Goal: Information Seeking & Learning: Compare options

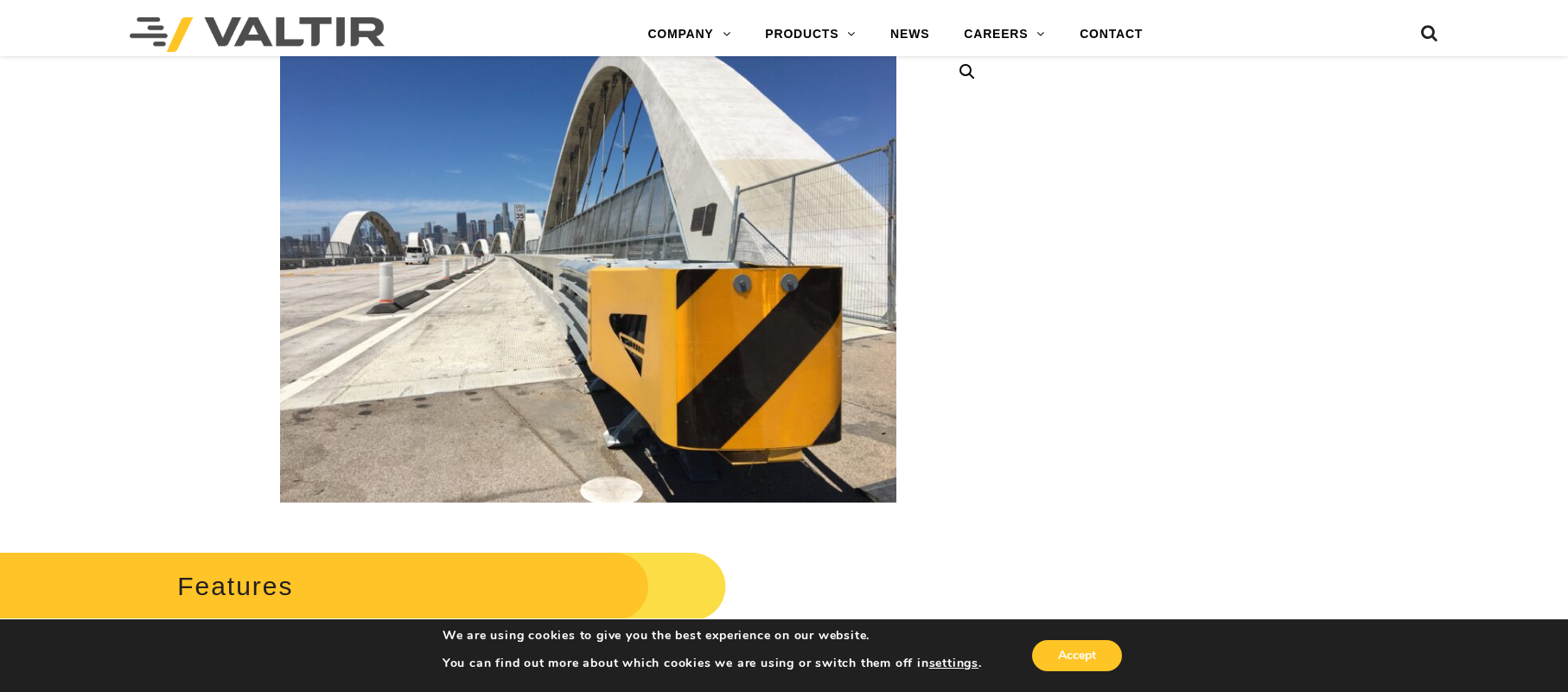
scroll to position [344, 0]
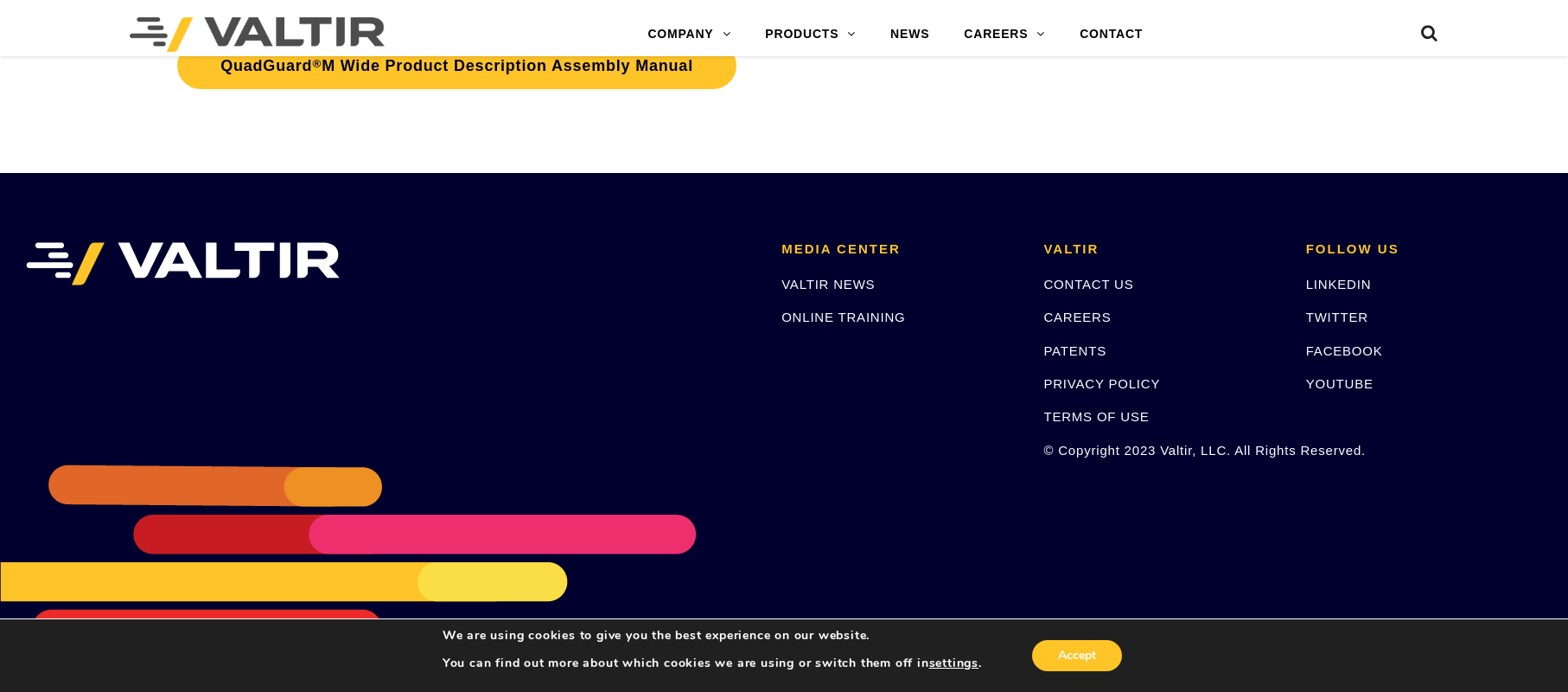
scroll to position [6227, 0]
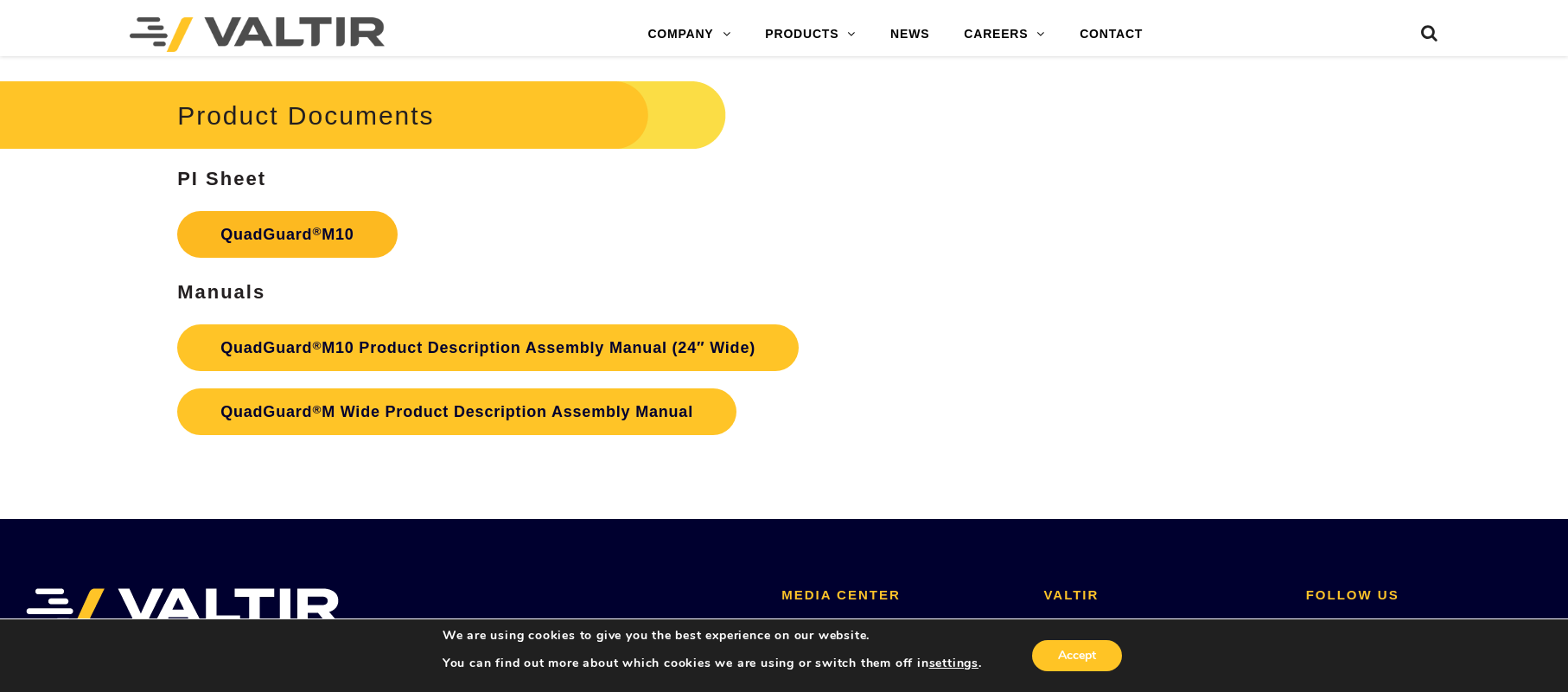
click at [303, 233] on link "QuadGuard ® M10" at bounding box center [286, 234] width 220 height 47
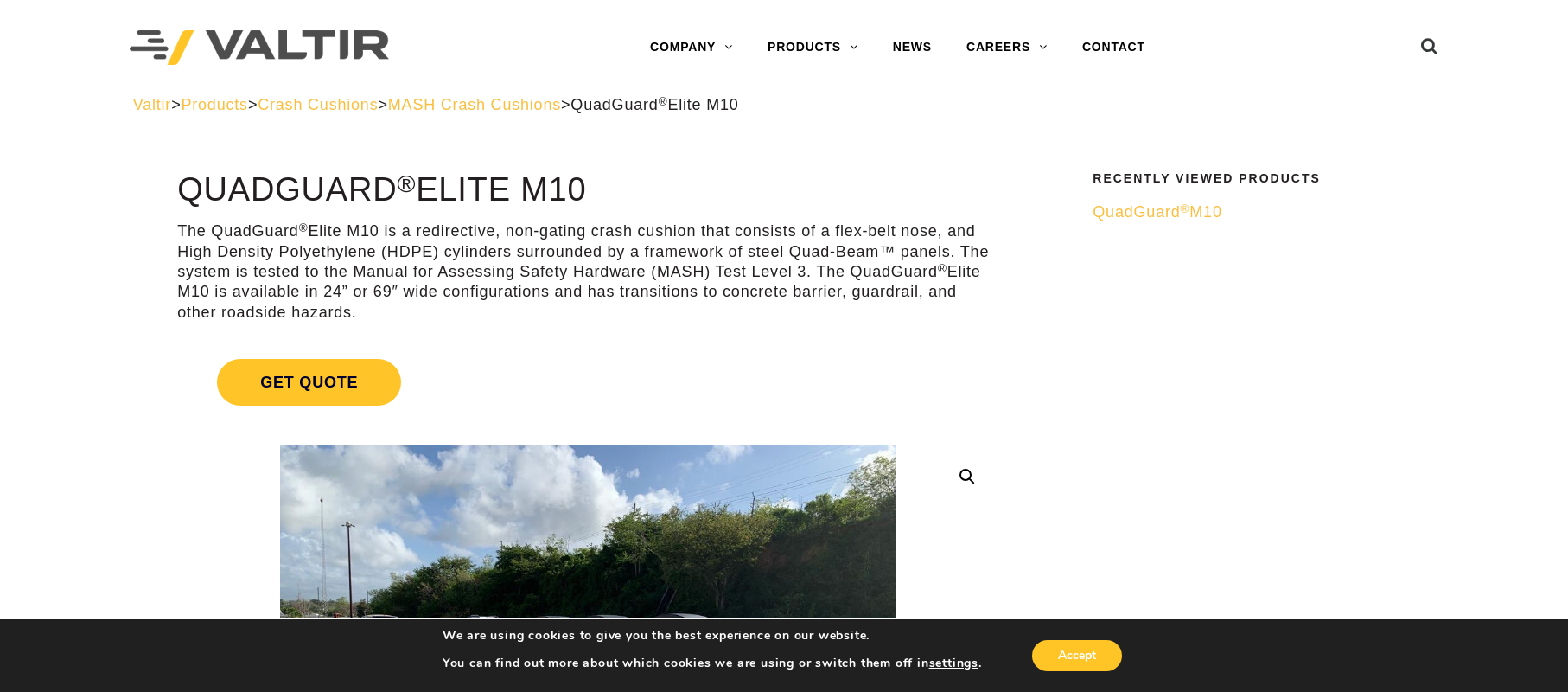
click at [1148, 217] on span "QuadGuard ® M10" at bounding box center [1158, 211] width 129 height 17
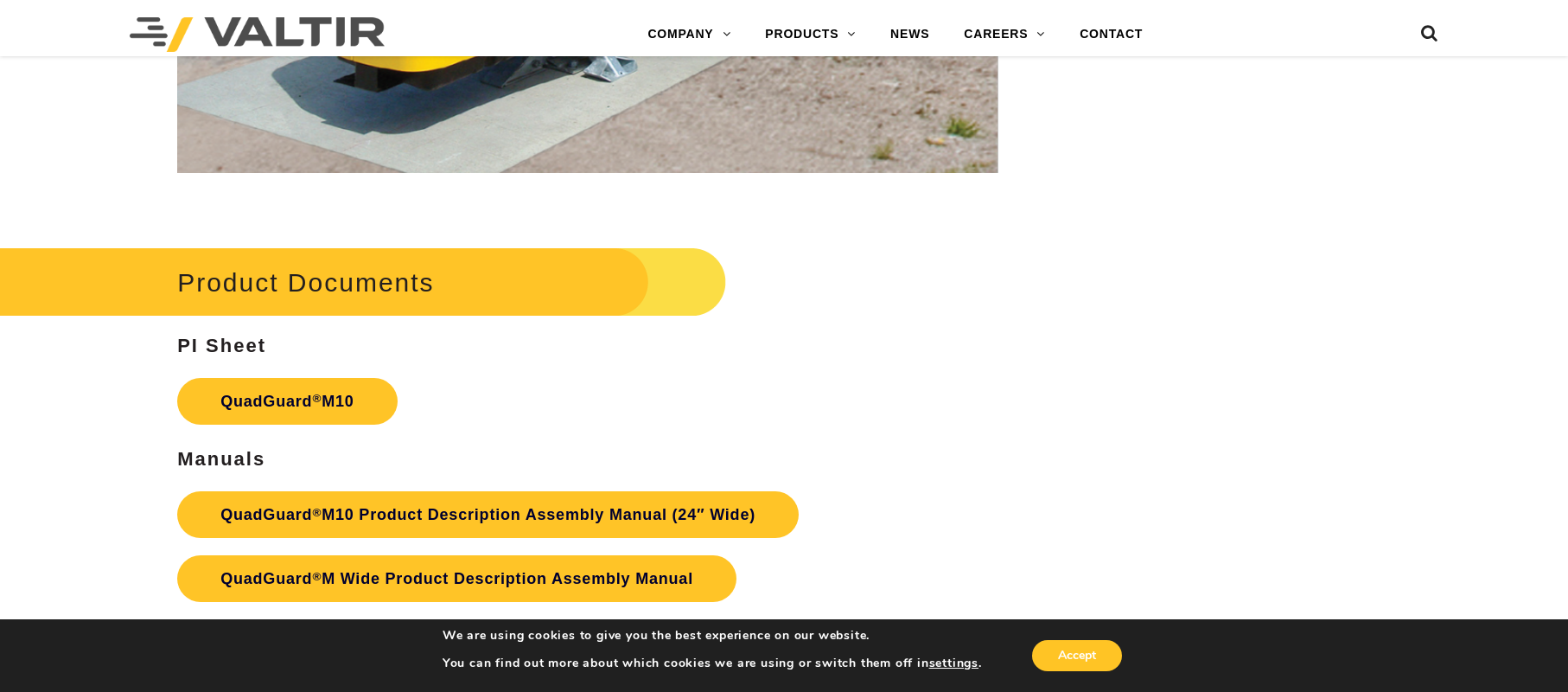
scroll to position [6054, 0]
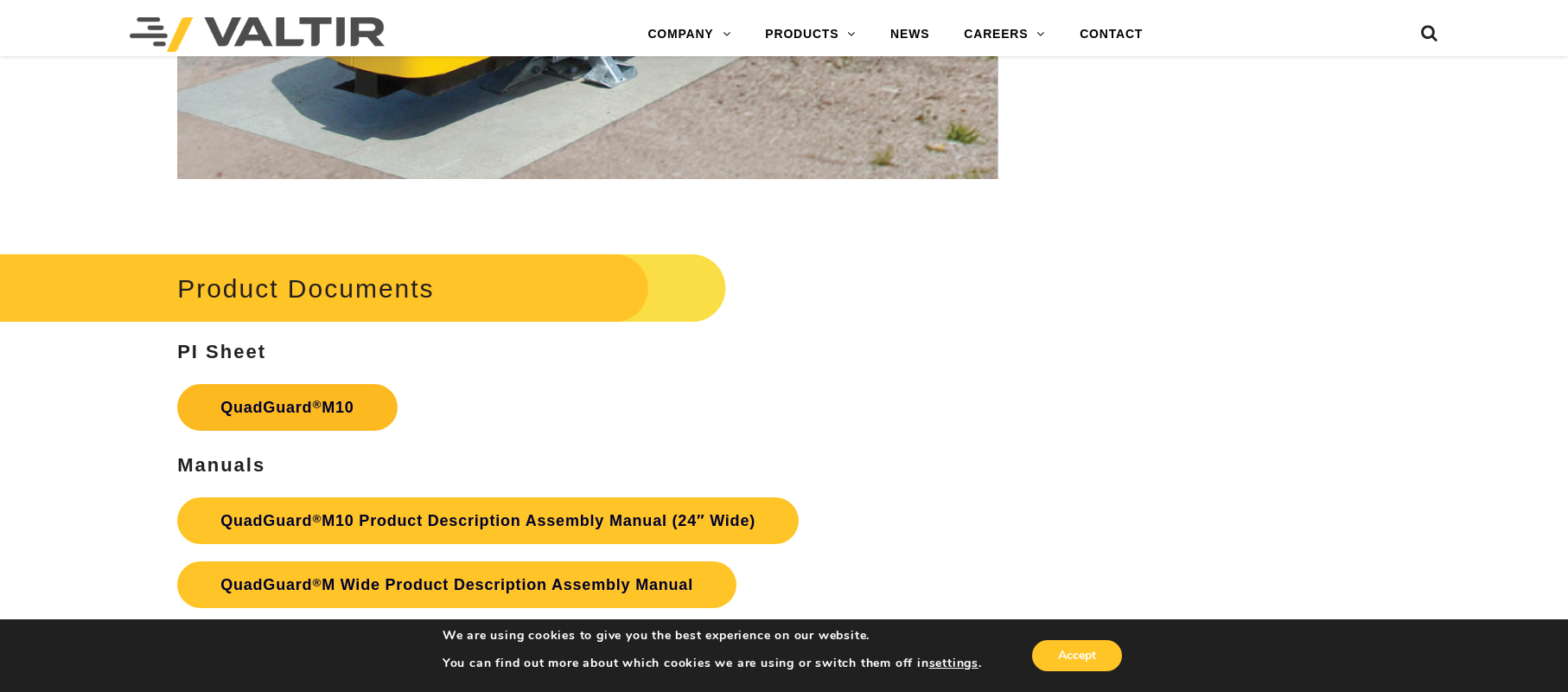
click at [303, 399] on link "QuadGuard ® M10" at bounding box center [286, 407] width 220 height 47
